Goal: Task Accomplishment & Management: Manage account settings

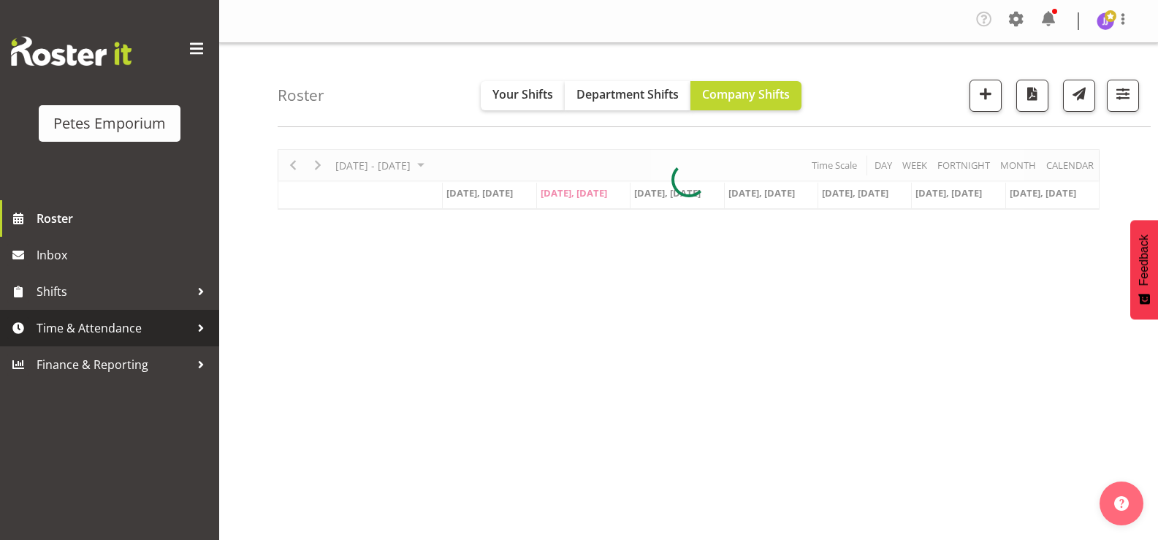
click at [123, 334] on span "Time & Attendance" at bounding box center [113, 328] width 153 height 22
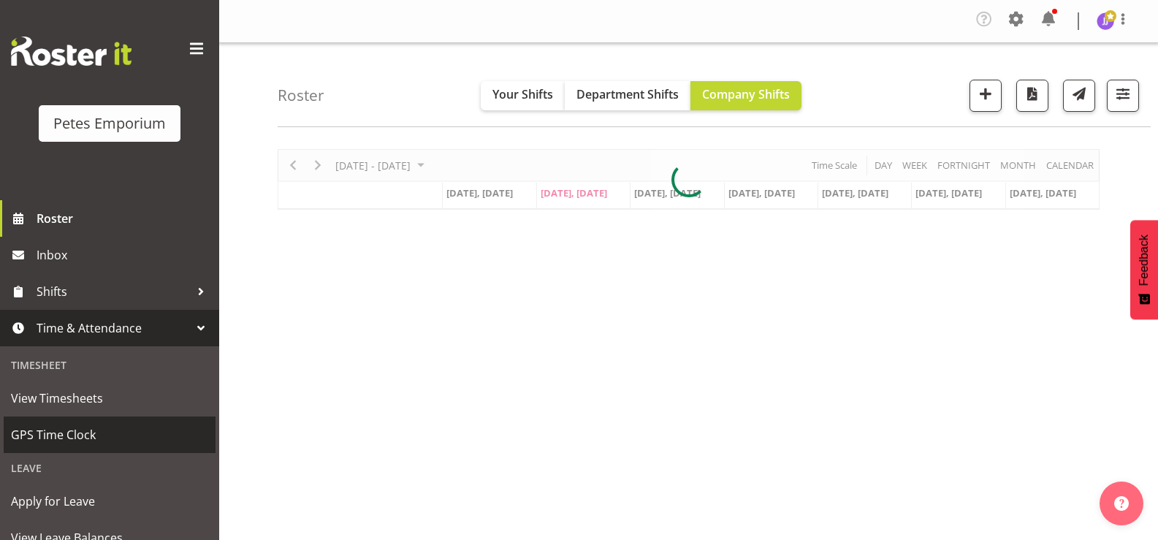
click at [67, 435] on span "GPS Time Clock" at bounding box center [109, 435] width 197 height 22
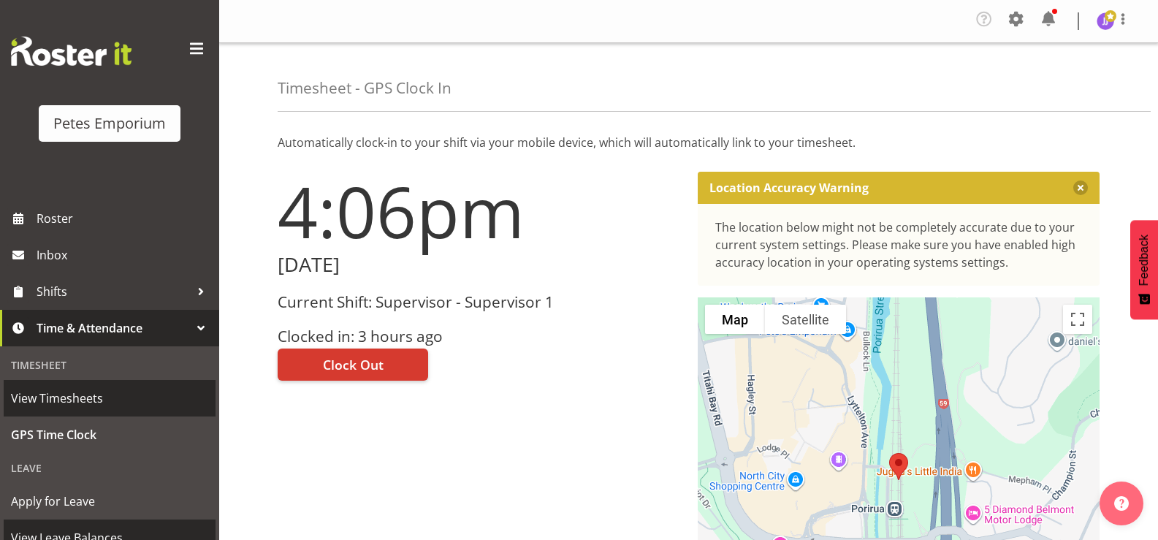
scroll to position [129, 0]
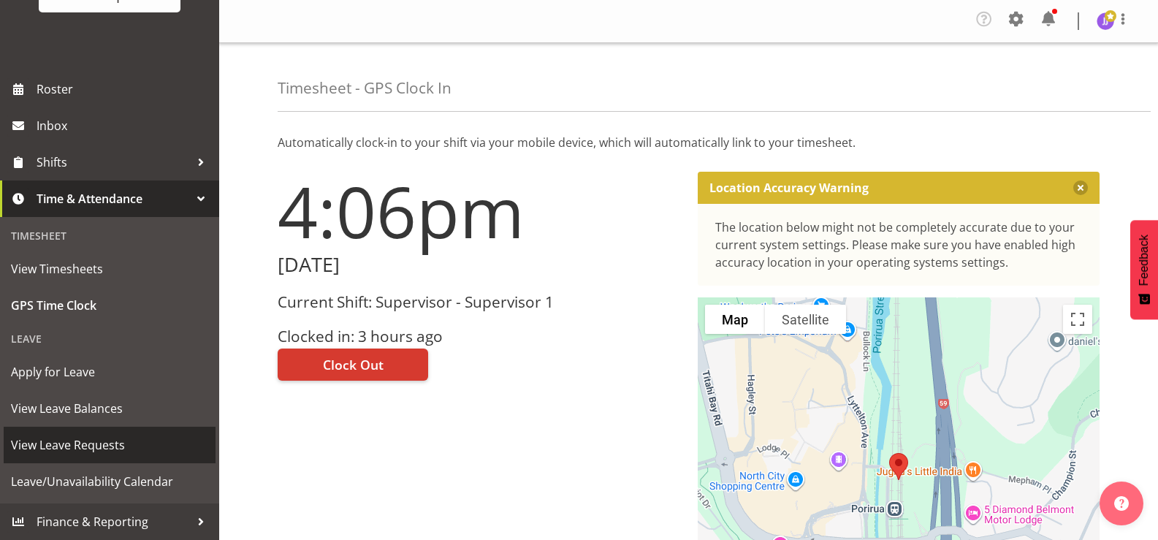
click at [117, 440] on span "View Leave Requests" at bounding box center [109, 445] width 197 height 22
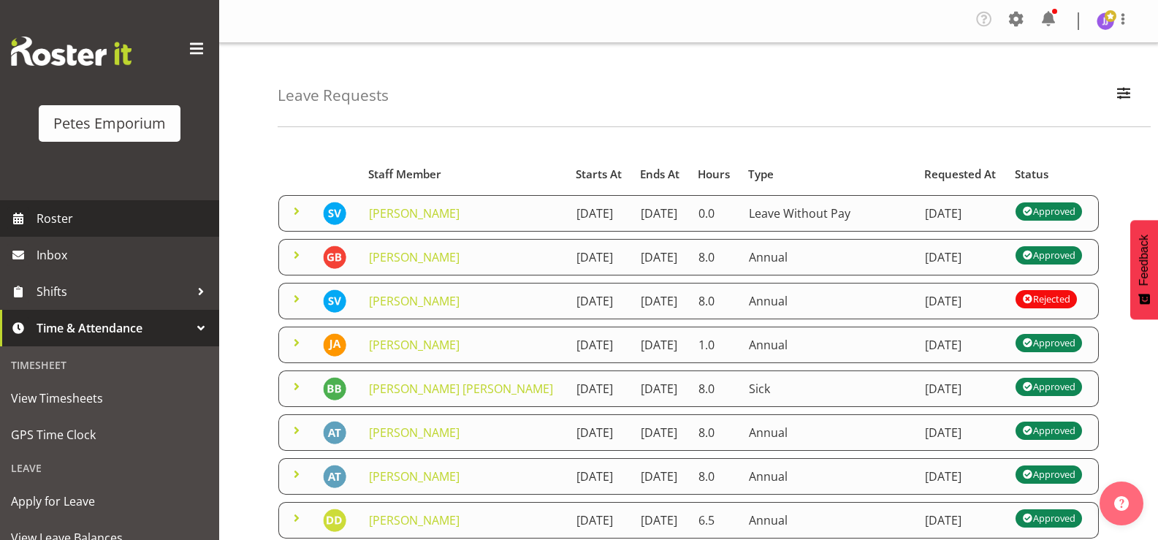
click at [103, 215] on span "Roster" at bounding box center [124, 218] width 175 height 22
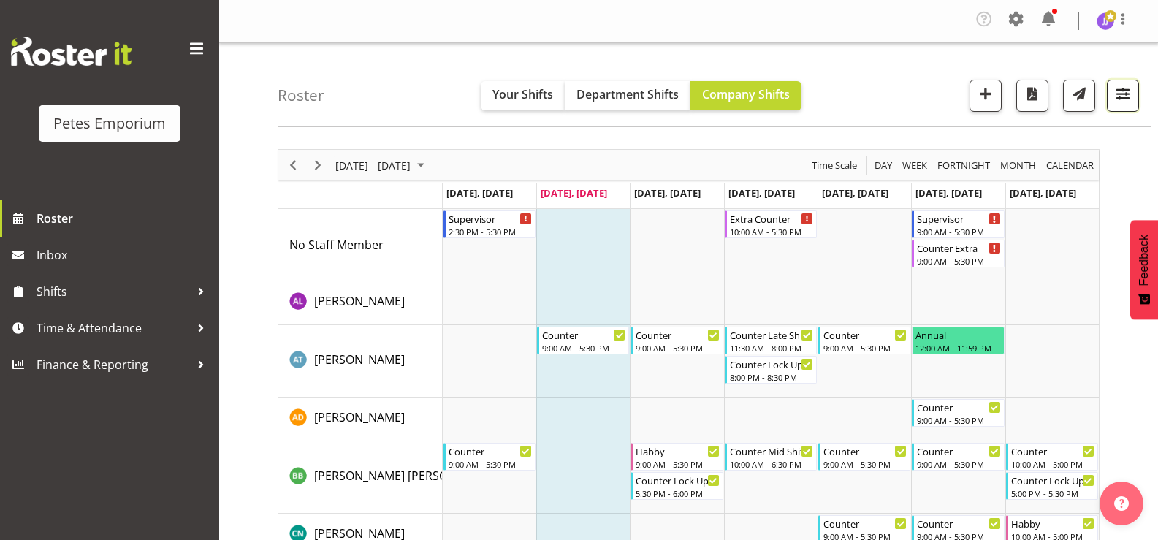
click at [1120, 99] on span "button" at bounding box center [1122, 93] width 19 height 19
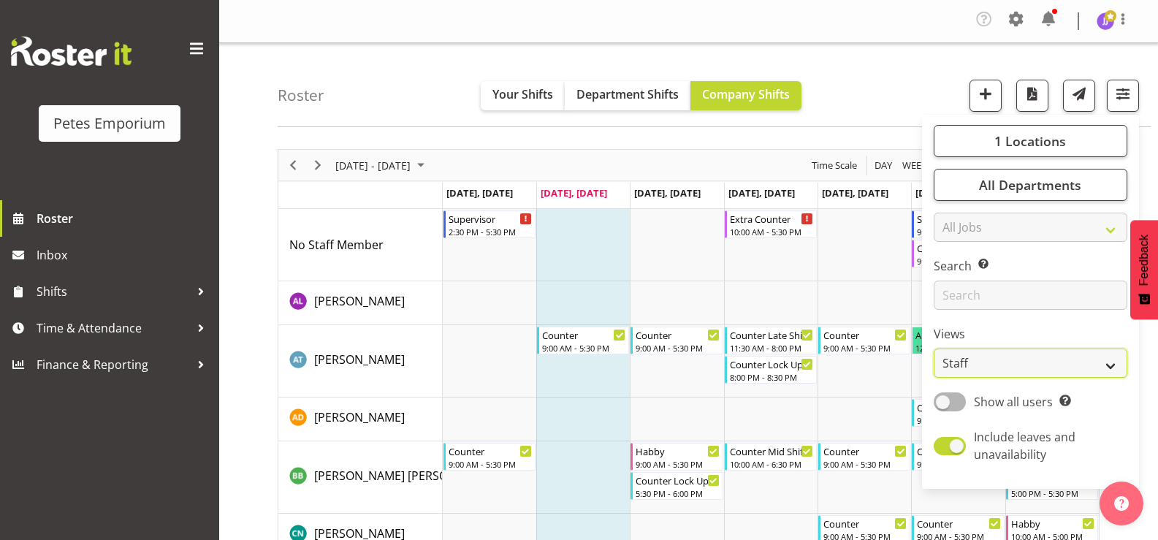
click at [1109, 360] on select "Staff Role Shift - Horizontal Shift - Vertical Staff - Location" at bounding box center [1030, 362] width 194 height 29
select select "shift"
click at [934, 348] on select "Staff Role Shift - Horizontal Shift - Vertical Staff - Location" at bounding box center [1030, 362] width 194 height 29
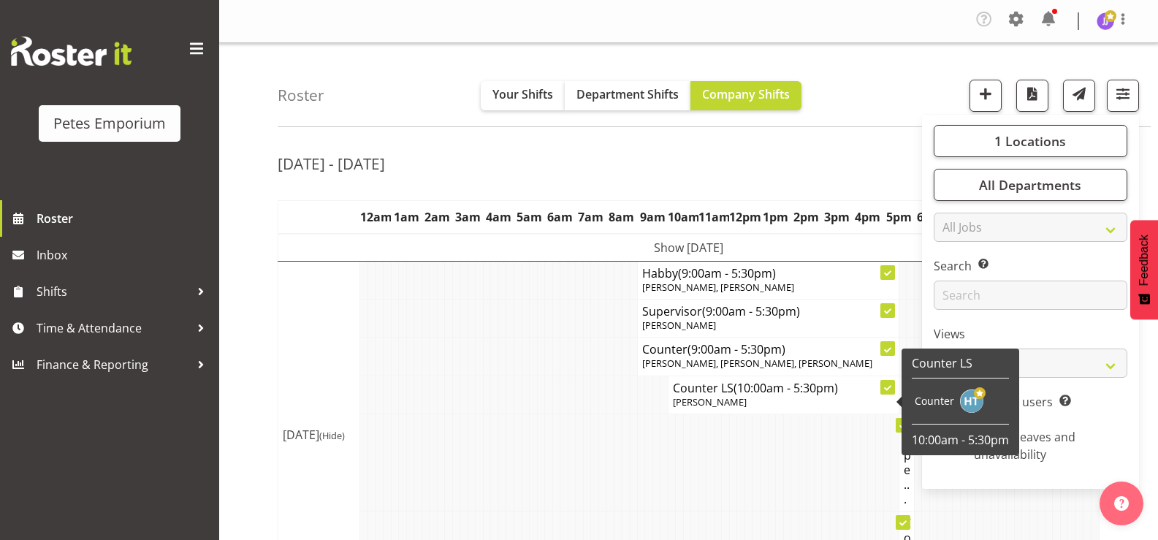
click at [500, 407] on td at bounding box center [502, 394] width 8 height 38
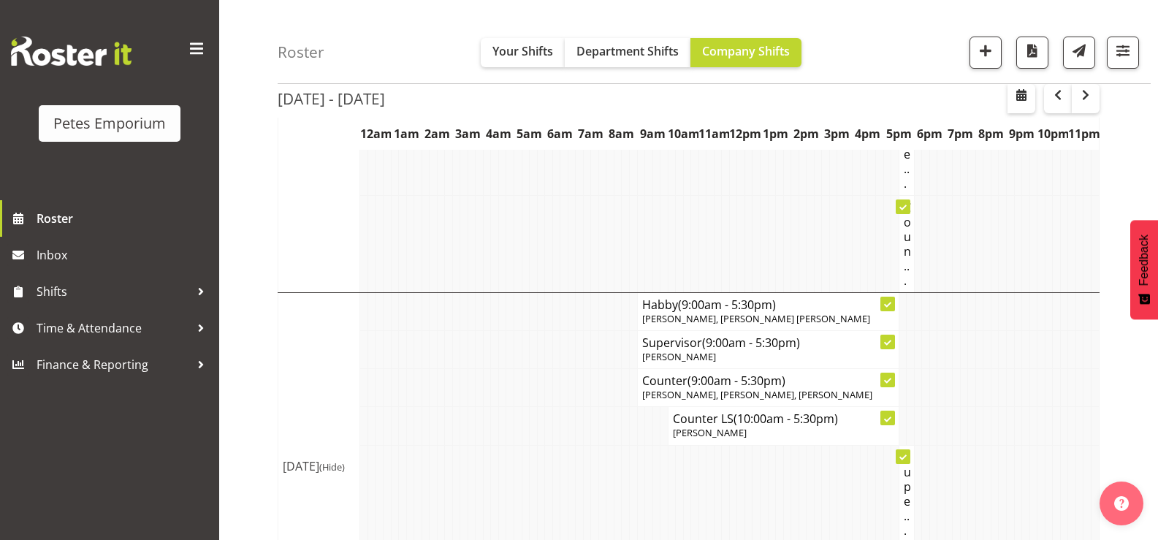
scroll to position [292, 0]
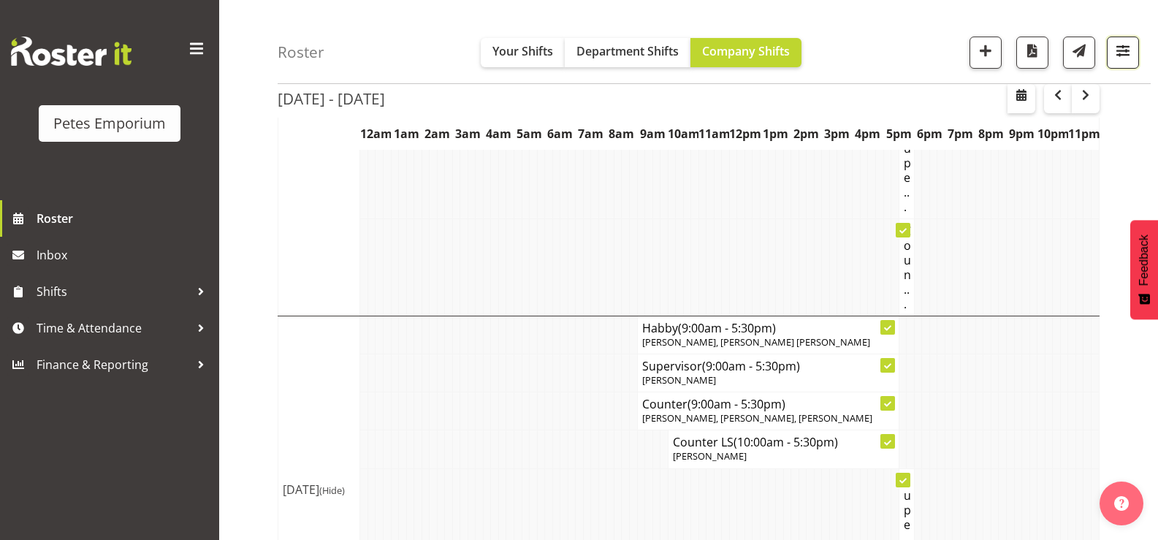
click at [1124, 54] on span "button" at bounding box center [1122, 50] width 19 height 19
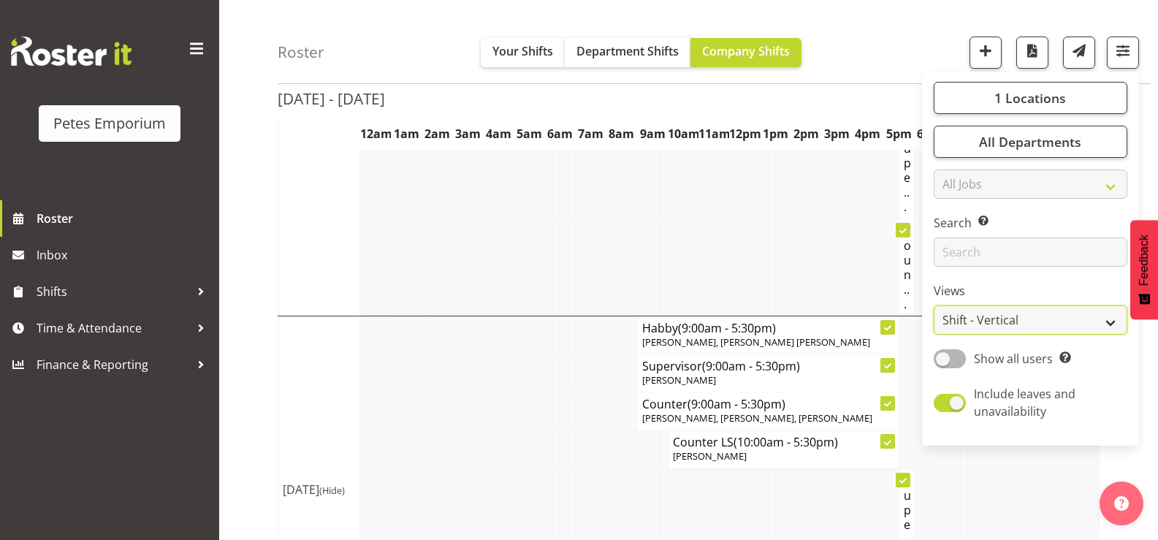
click at [1112, 324] on select "Staff Role Shift - Horizontal Shift - Vertical Staff - Location" at bounding box center [1030, 319] width 194 height 29
click at [934, 305] on select "Staff Role Shift - Horizontal Shift - Vertical Staff - Location" at bounding box center [1030, 319] width 194 height 29
click at [980, 94] on button "1 Locations" at bounding box center [1030, 98] width 194 height 32
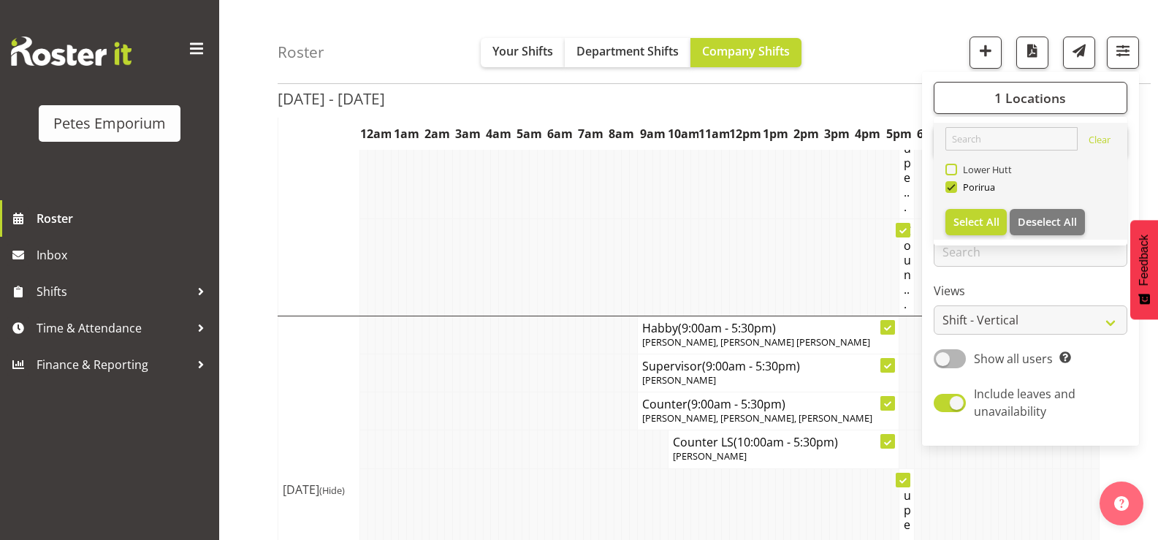
click at [952, 168] on span at bounding box center [951, 170] width 12 height 12
click at [952, 168] on input "Lower Hutt" at bounding box center [949, 169] width 9 height 9
checkbox input "true"
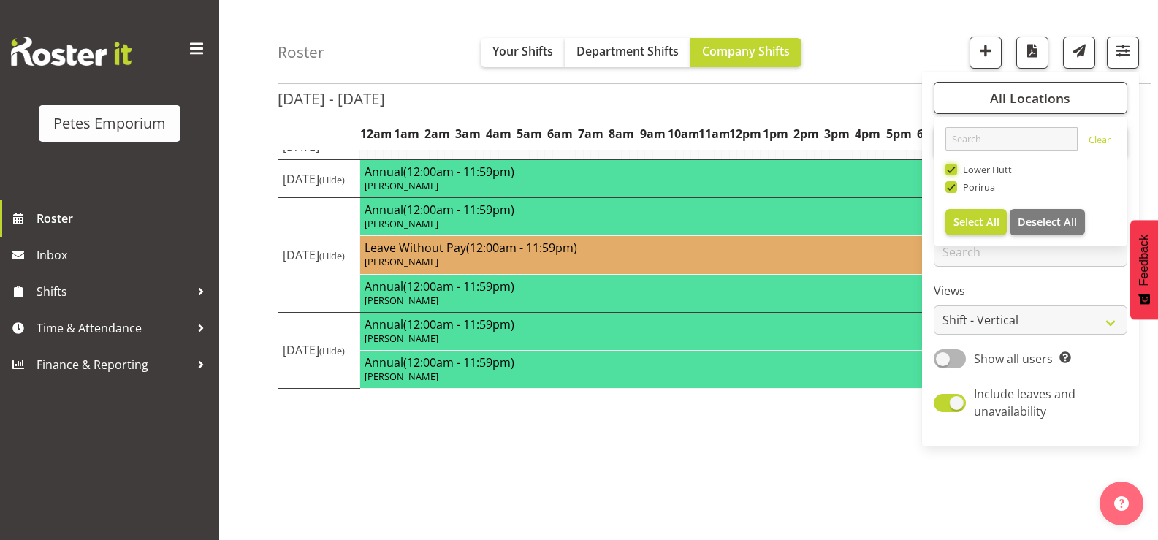
scroll to position [292, 0]
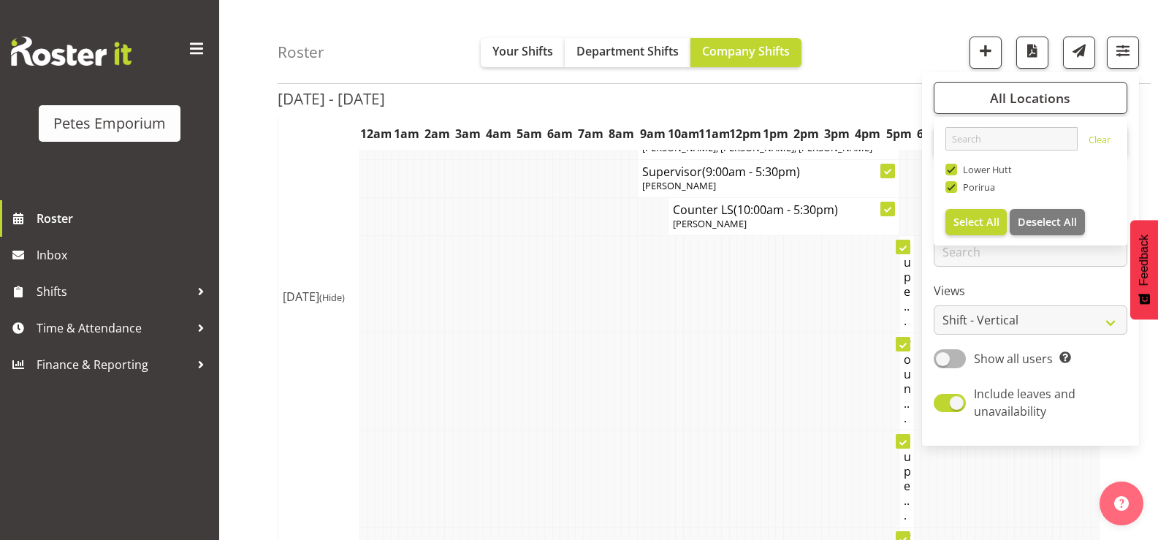
click at [669, 397] on td at bounding box center [672, 381] width 8 height 97
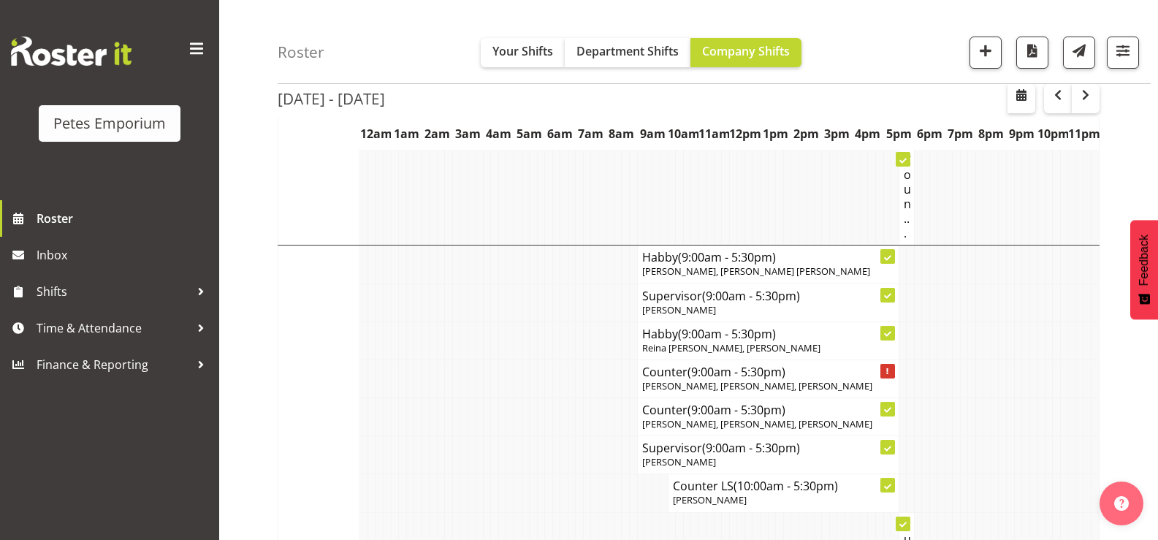
scroll to position [0, 0]
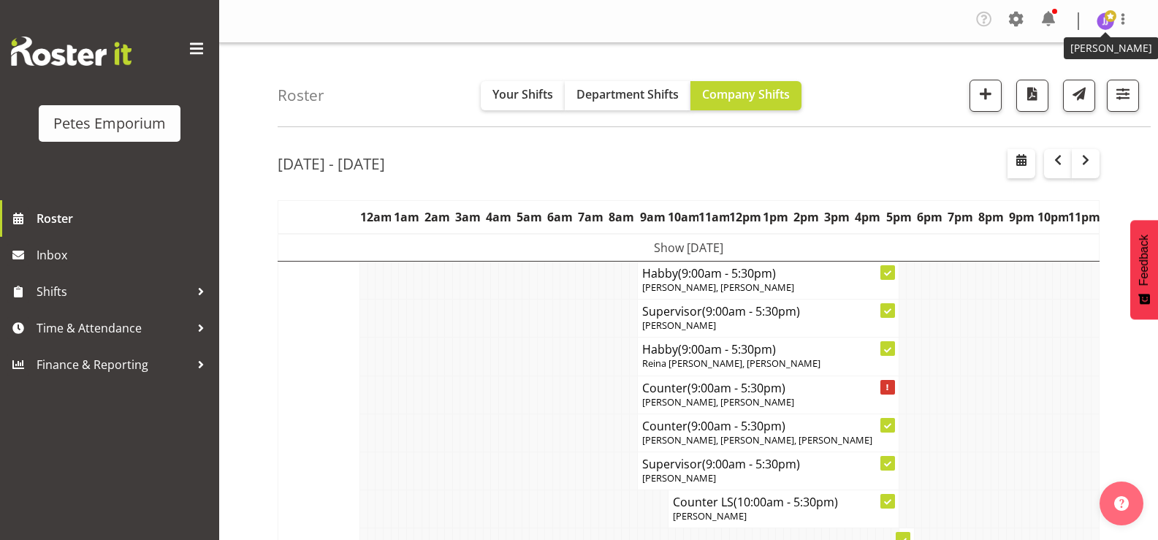
click at [1101, 23] on img at bounding box center [1105, 21] width 18 height 18
click at [1041, 74] on link "Log Out" at bounding box center [1061, 80] width 140 height 26
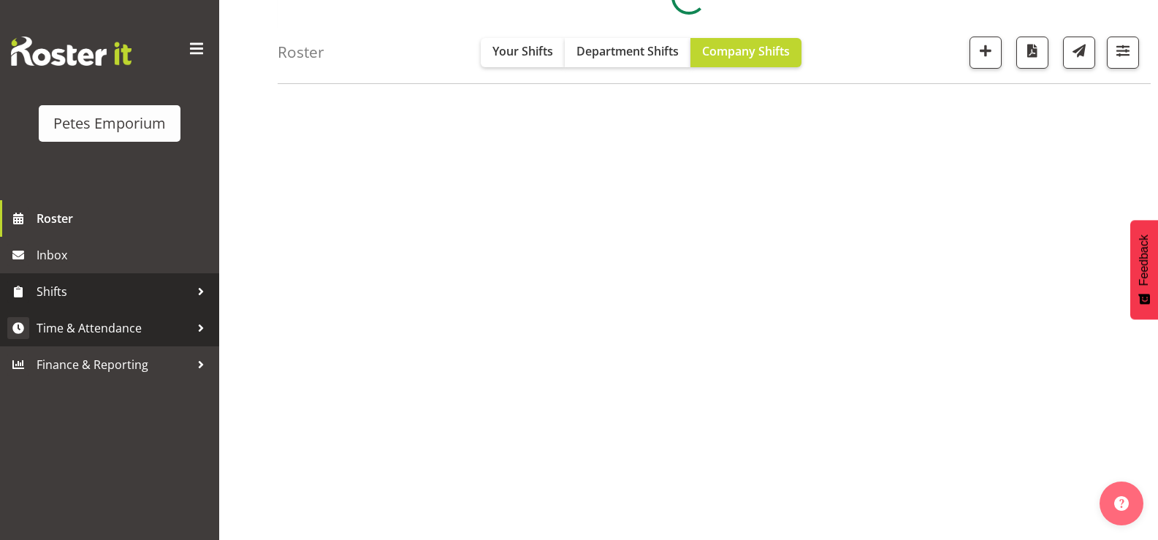
scroll to position [183, 0]
click at [108, 329] on span "Time & Attendance" at bounding box center [113, 328] width 153 height 22
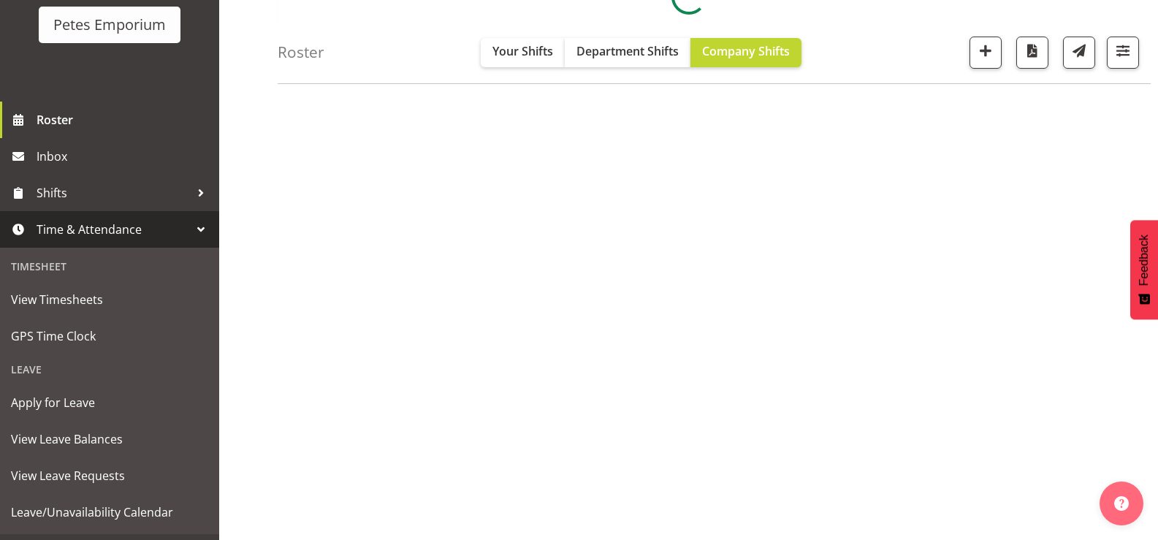
scroll to position [129, 0]
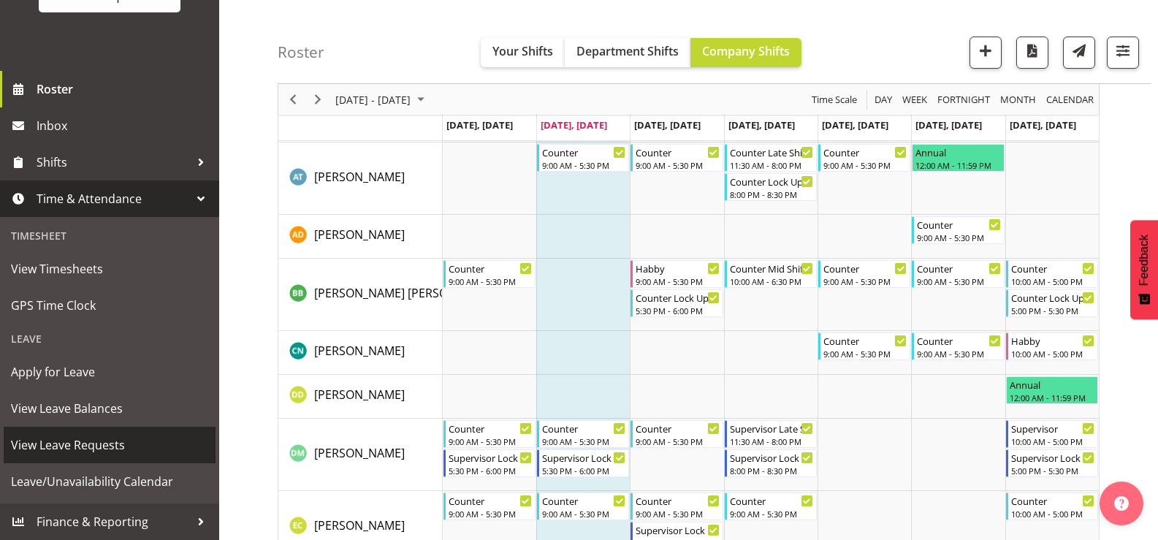
click at [98, 446] on span "View Leave Requests" at bounding box center [109, 445] width 197 height 22
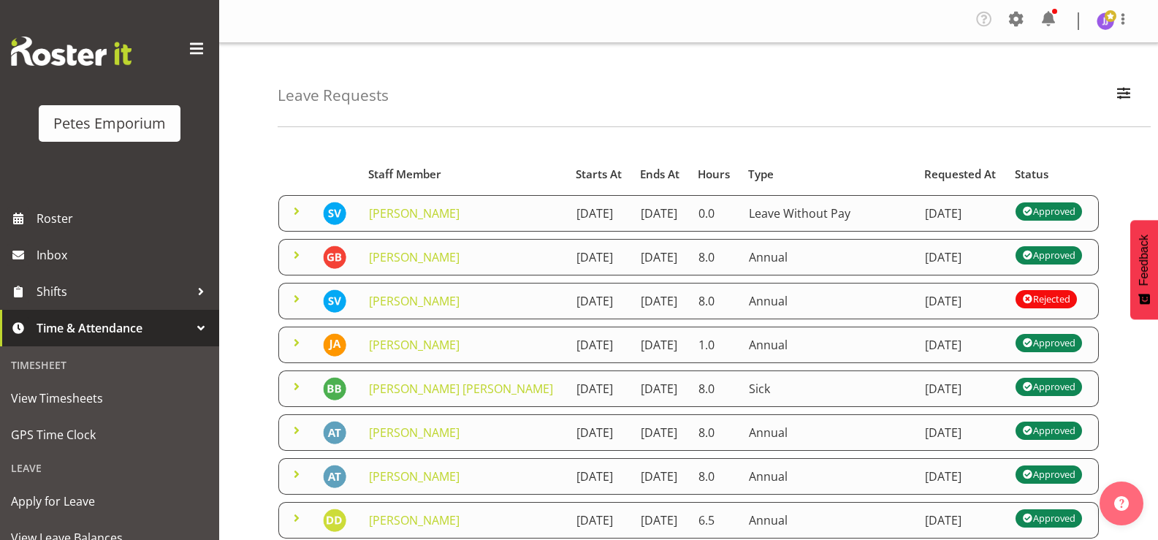
click at [294, 351] on span at bounding box center [297, 343] width 18 height 18
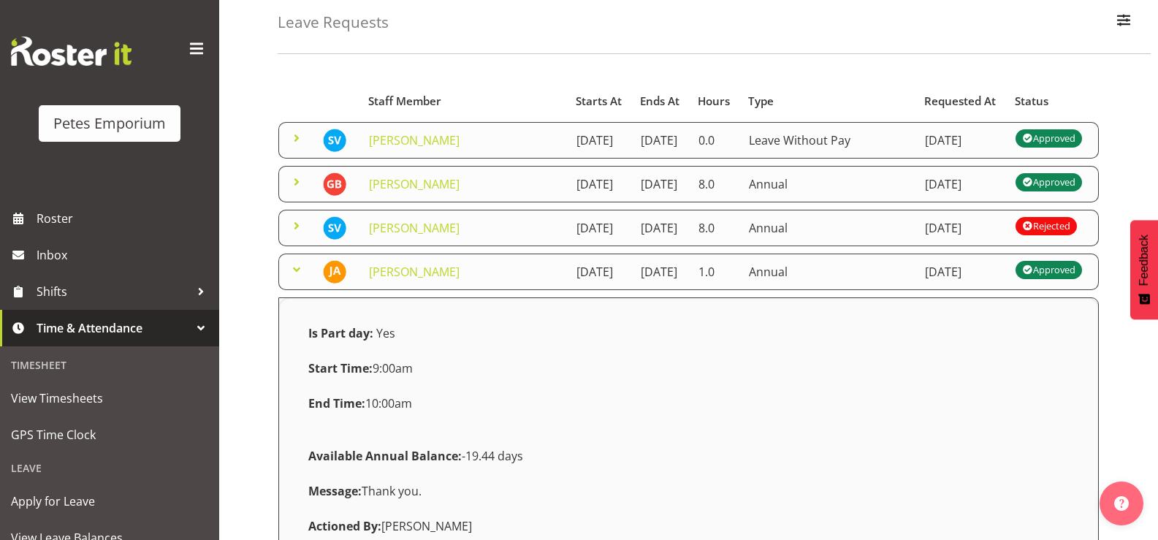
scroll to position [146, 0]
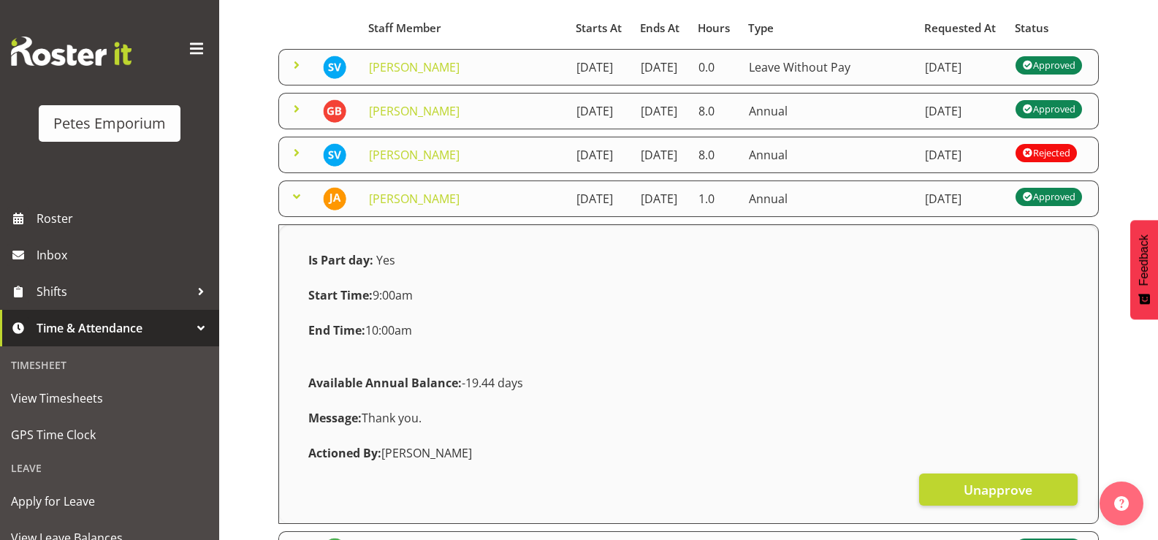
click at [295, 205] on span at bounding box center [297, 197] width 18 height 18
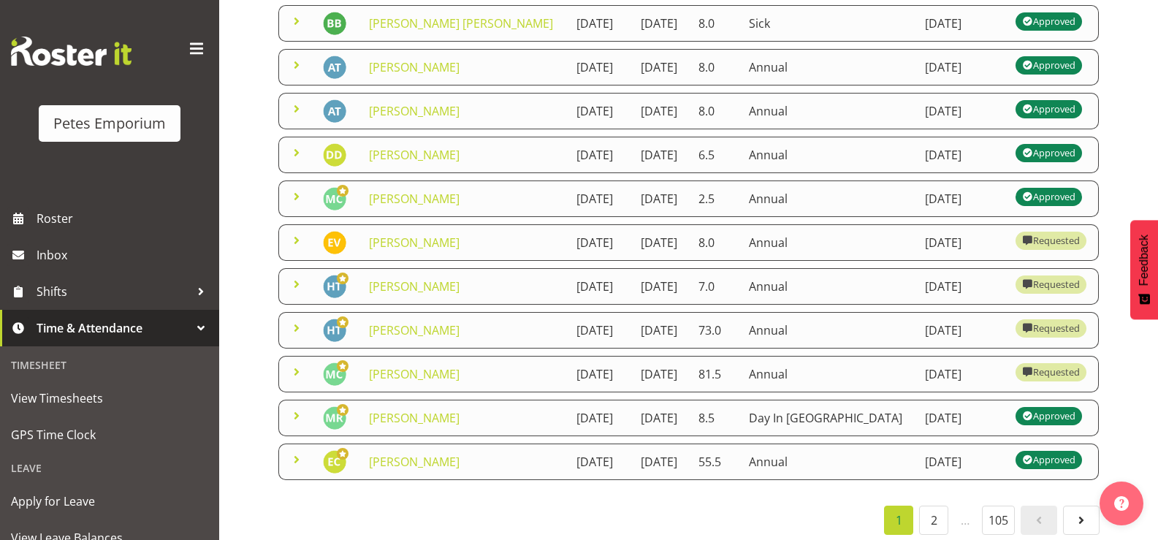
scroll to position [0, 0]
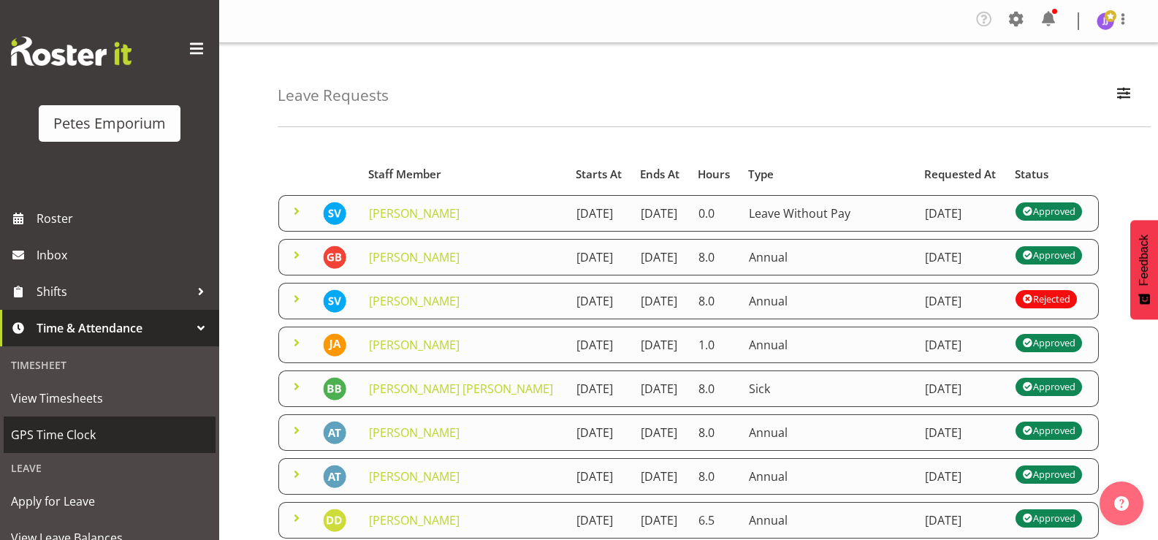
click at [92, 438] on span "GPS Time Clock" at bounding box center [109, 435] width 197 height 22
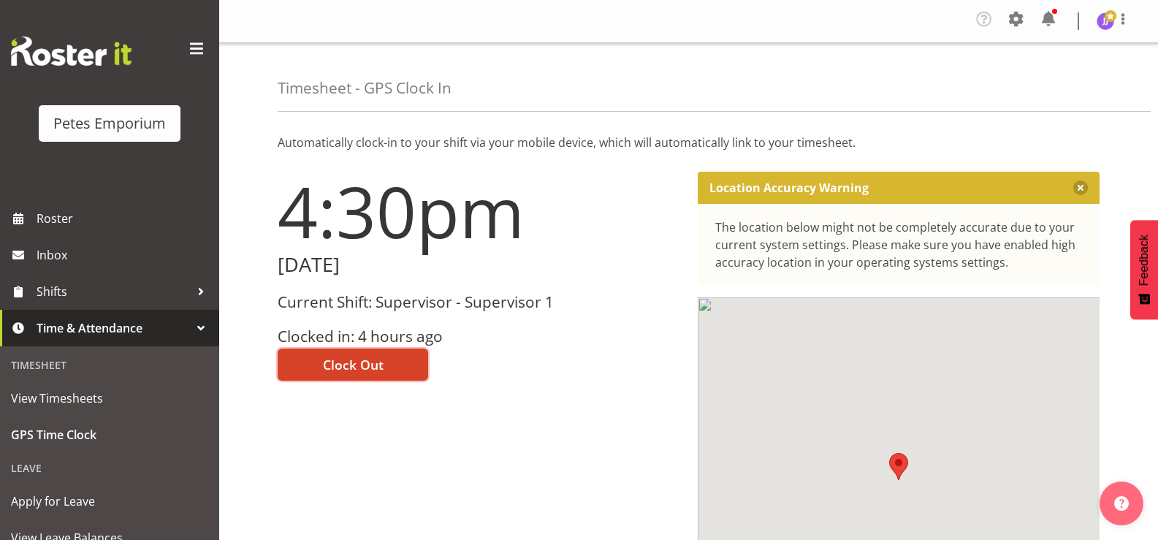
click at [316, 364] on button "Clock Out" at bounding box center [353, 364] width 150 height 32
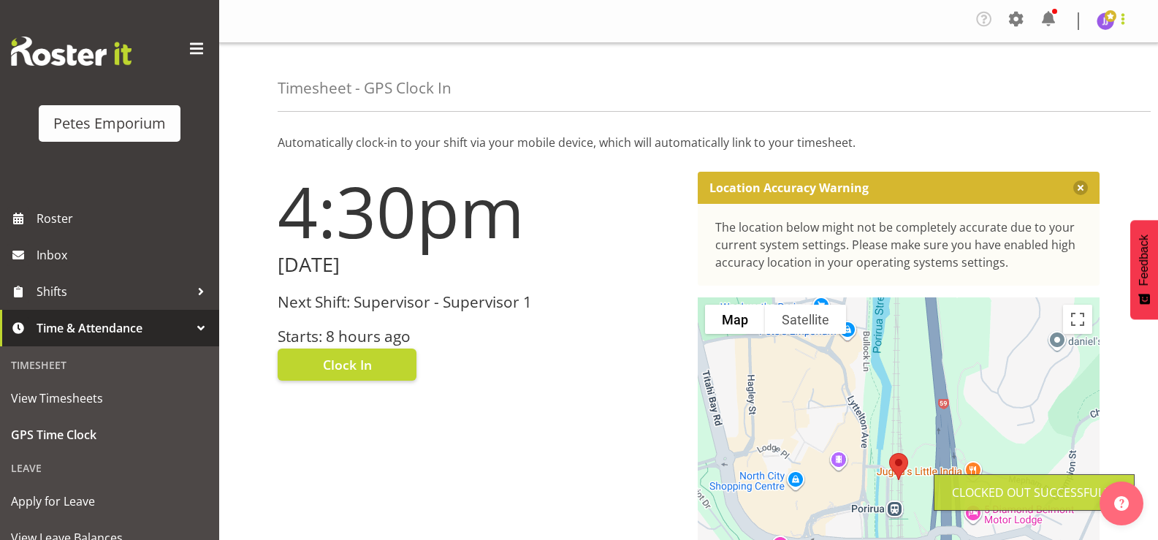
click at [1116, 26] on span at bounding box center [1123, 19] width 18 height 18
click at [1063, 85] on link "Log Out" at bounding box center [1061, 80] width 140 height 26
